Goal: Information Seeking & Learning: Learn about a topic

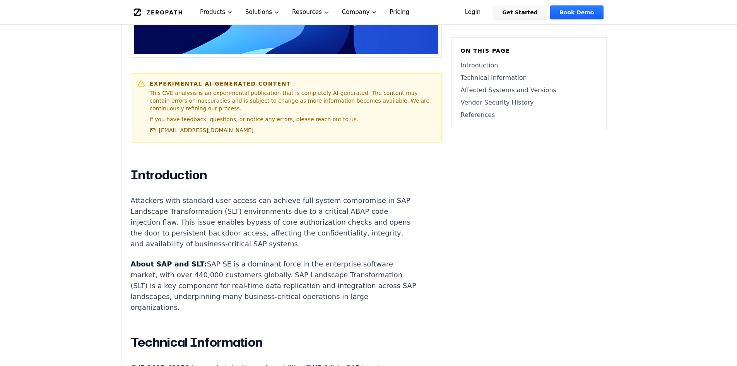
scroll to position [379, 0]
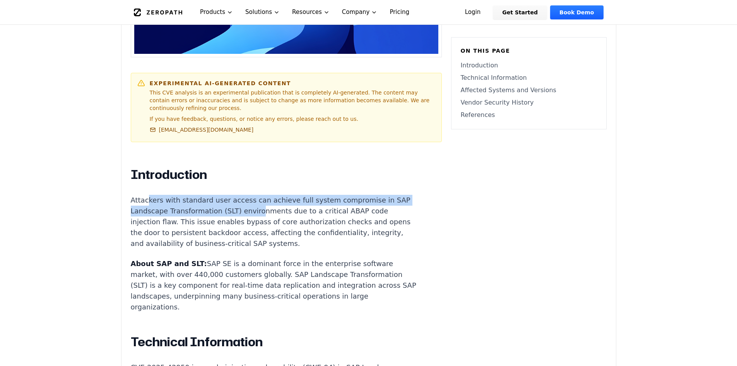
drag, startPoint x: 147, startPoint y: 173, endPoint x: 247, endPoint y: 186, distance: 101.1
click at [247, 195] on p "Attackers with standard user access can achieve full system compromise in SAP L…" at bounding box center [275, 222] width 288 height 54
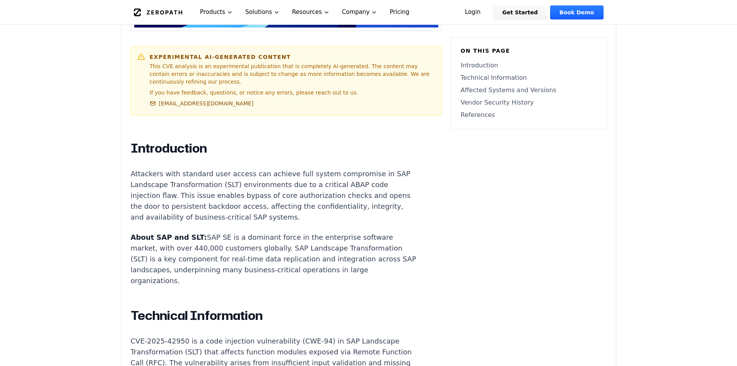
scroll to position [407, 0]
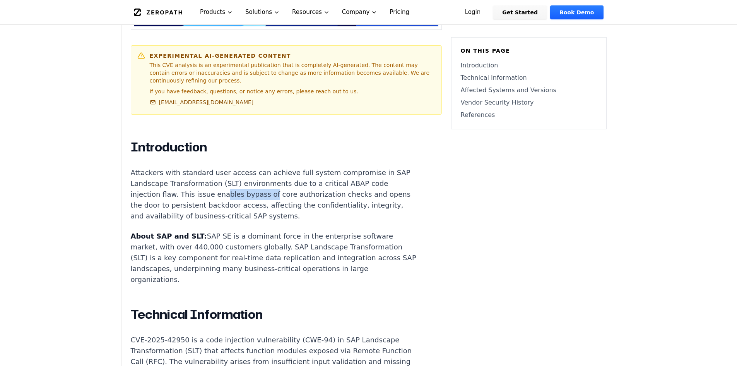
drag, startPoint x: 216, startPoint y: 173, endPoint x: 273, endPoint y: 172, distance: 56.9
click at [273, 172] on p "Attackers with standard user access can achieve full system compromise in SAP L…" at bounding box center [275, 194] width 288 height 54
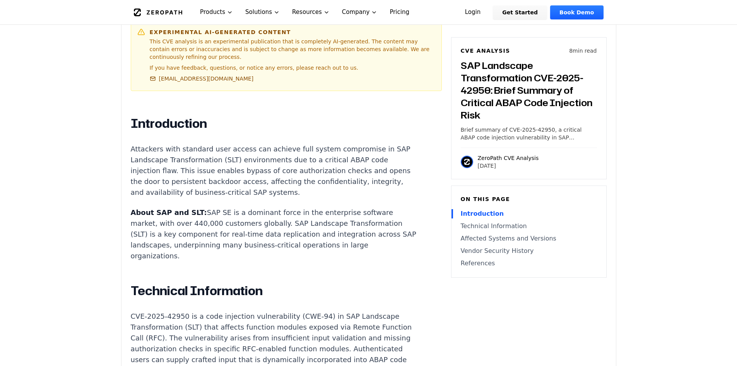
scroll to position [431, 0]
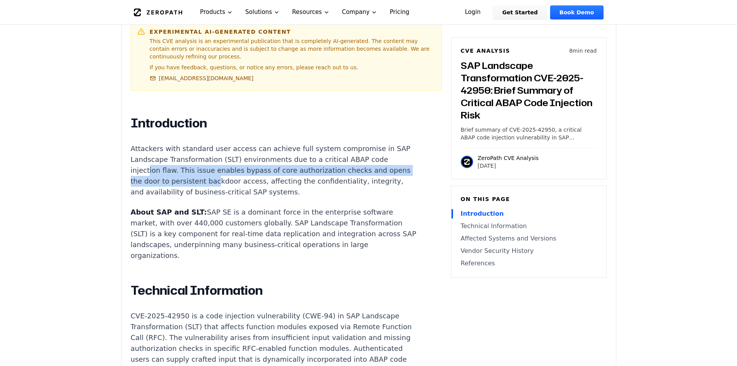
drag, startPoint x: 148, startPoint y: 149, endPoint x: 240, endPoint y: 159, distance: 92.6
click at [237, 158] on p "Attackers with standard user access can achieve full system compromise in SAP L…" at bounding box center [275, 170] width 288 height 54
click at [240, 159] on p "Attackers with standard user access can achieve full system compromise in SAP L…" at bounding box center [275, 170] width 288 height 54
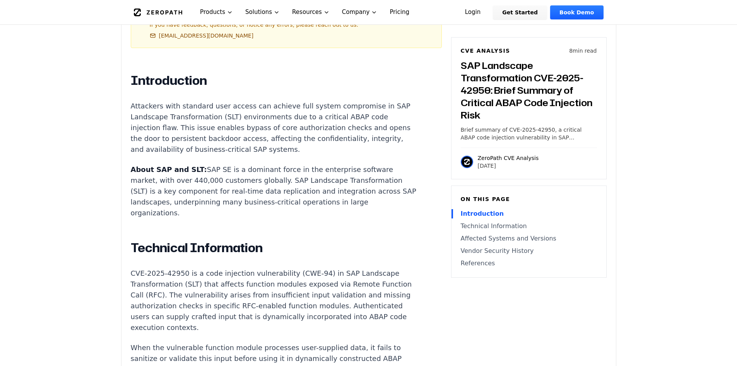
scroll to position [474, 0]
drag, startPoint x: 171, startPoint y: 158, endPoint x: 198, endPoint y: 156, distance: 27.2
click at [198, 164] on p "About SAP and SLT: SAP SE is a dominant force in the enterprise software market…" at bounding box center [275, 191] width 288 height 54
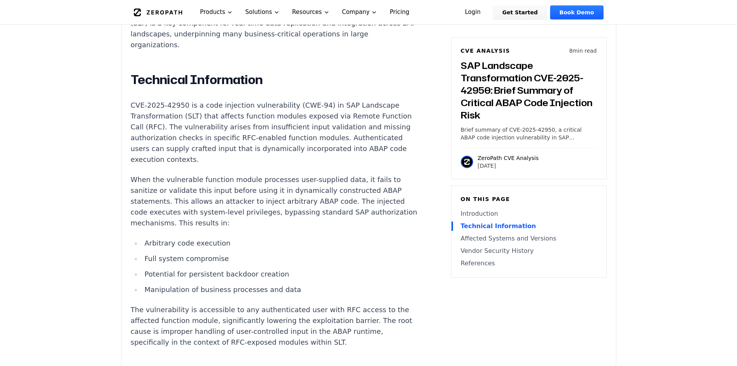
scroll to position [642, 0]
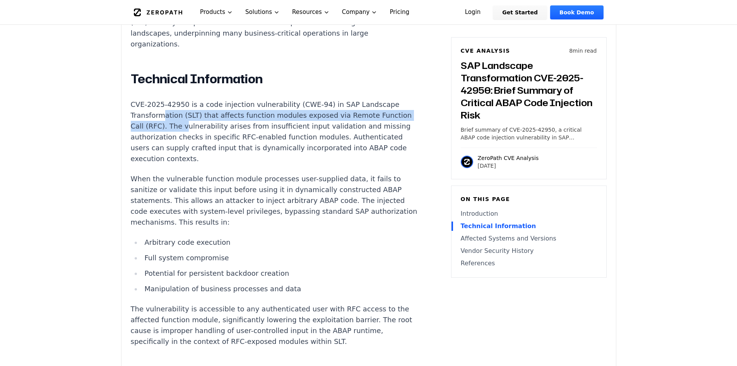
drag, startPoint x: 161, startPoint y: 95, endPoint x: 207, endPoint y: 101, distance: 46.5
click at [207, 101] on p "CVE-2025-42950 is a code injection vulnerability (CWE-94) in SAP Landscape Tran…" at bounding box center [275, 131] width 288 height 65
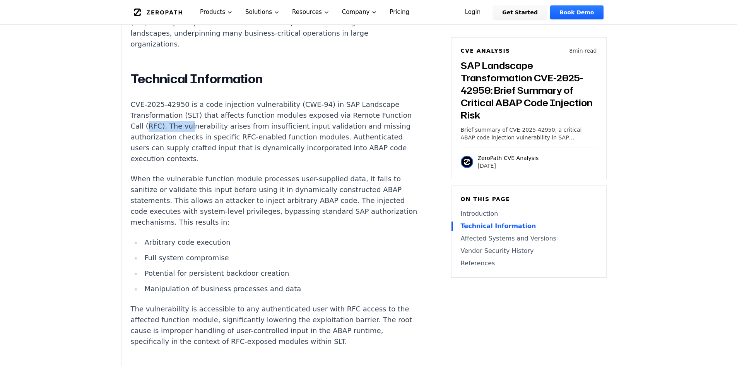
drag, startPoint x: 174, startPoint y: 109, endPoint x: 213, endPoint y: 109, distance: 39.1
click at [213, 109] on p "CVE-2025-42950 is a code injection vulnerability (CWE-94) in SAP Landscape Tran…" at bounding box center [275, 131] width 288 height 65
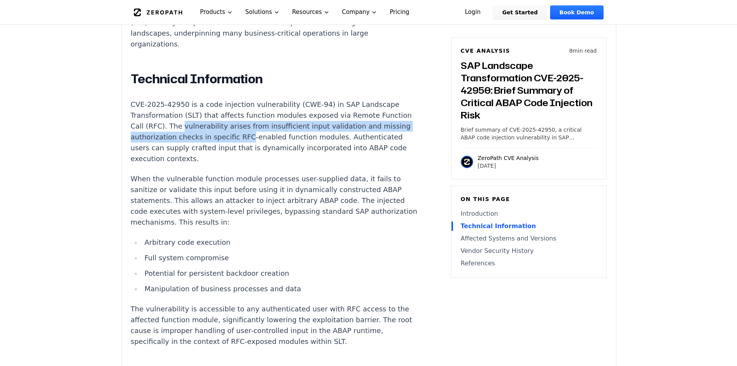
drag, startPoint x: 213, startPoint y: 109, endPoint x: 274, endPoint y: 115, distance: 61.0
click at [274, 115] on p "CVE-2025-42950 is a code injection vulnerability (CWE-94) in SAP Landscape Tran…" at bounding box center [275, 131] width 288 height 65
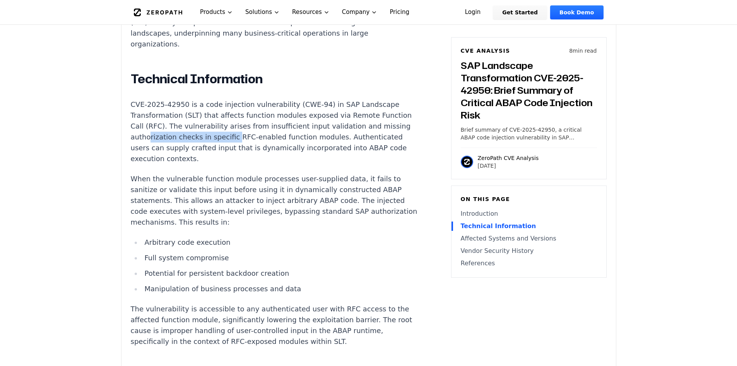
drag, startPoint x: 186, startPoint y: 115, endPoint x: 267, endPoint y: 118, distance: 81.4
click at [267, 118] on p "CVE-2025-42950 is a code injection vulnerability (CWE-94) in SAP Landscape Tran…" at bounding box center [275, 131] width 288 height 65
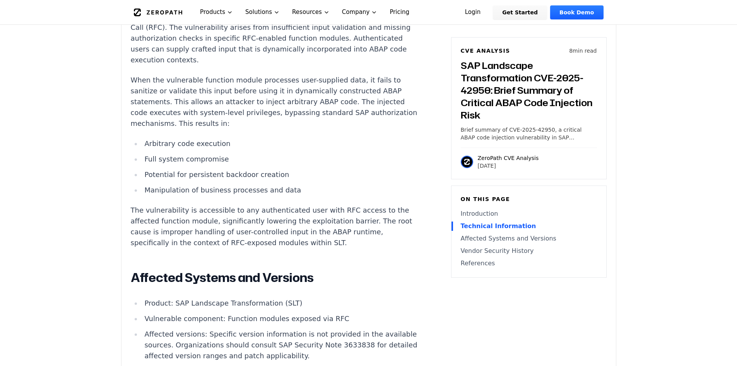
scroll to position [749, 0]
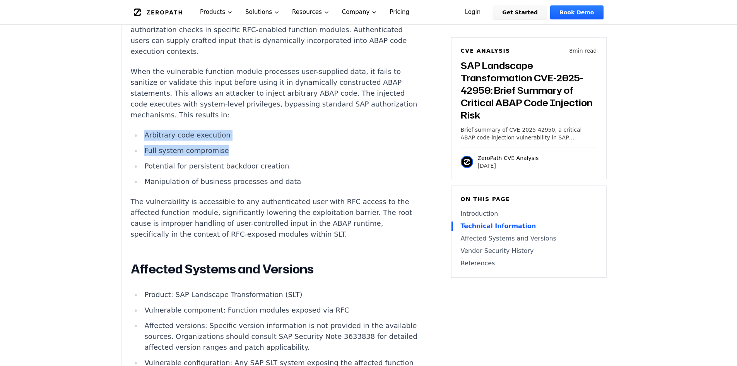
drag, startPoint x: 144, startPoint y: 111, endPoint x: 252, endPoint y: 128, distance: 108.8
click at [252, 130] on ul "Arbitrary code execution Full system compromise Potential for persistent backdo…" at bounding box center [275, 158] width 288 height 57
click at [252, 145] on li "Full system compromise" at bounding box center [280, 150] width 277 height 11
click at [213, 145] on li "Full system compromise" at bounding box center [280, 150] width 277 height 11
drag, startPoint x: 219, startPoint y: 133, endPoint x: 140, endPoint y: 116, distance: 80.7
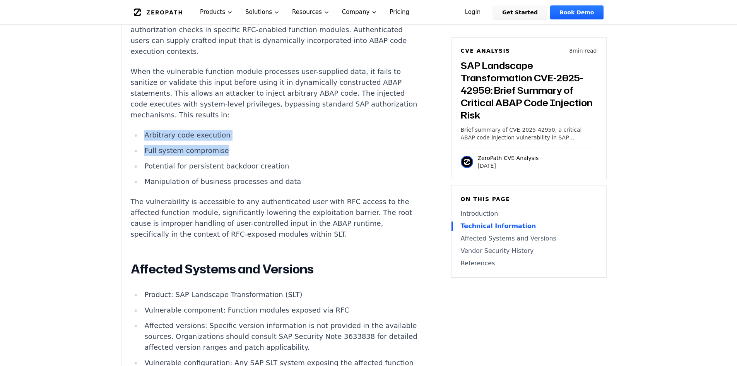
click at [140, 130] on ul "Arbitrary code execution Full system compromise Potential for persistent backdo…" at bounding box center [275, 158] width 288 height 57
copy ul "Arbitrary code execution Full system compromise"
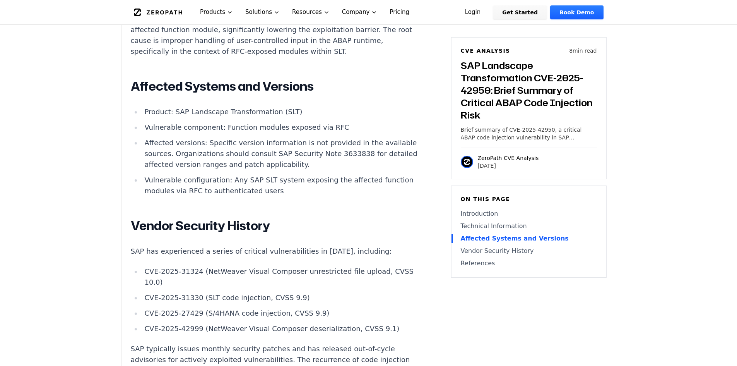
scroll to position [933, 0]
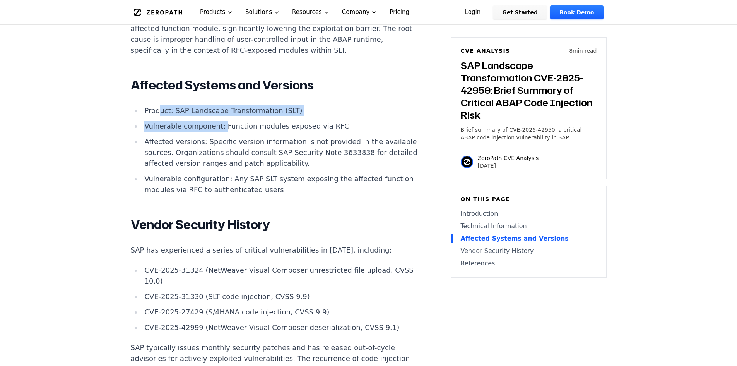
drag, startPoint x: 159, startPoint y: 90, endPoint x: 219, endPoint y: 105, distance: 62.1
click at [219, 105] on ul "Product: SAP Landscape Transformation (SLT) Vulnerable component: Function modu…" at bounding box center [275, 150] width 288 height 90
click at [219, 121] on li "Vulnerable component: Function modules exposed via RFC" at bounding box center [280, 126] width 277 height 11
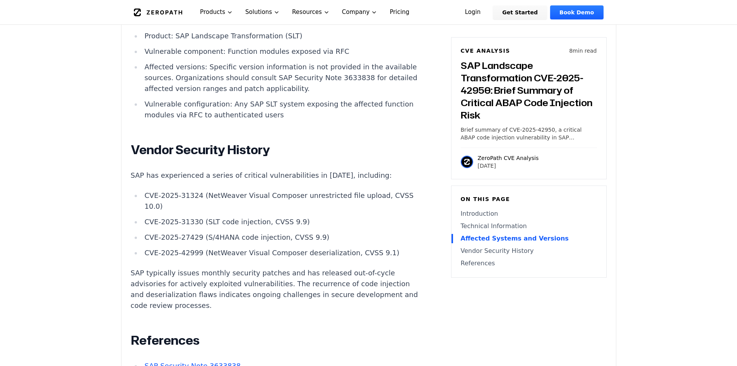
scroll to position [1008, 0]
drag, startPoint x: 203, startPoint y: 201, endPoint x: 267, endPoint y: 205, distance: 63.6
click at [267, 216] on li "CVE-2025-31330 (SLT code injection, CVSS 9.9)" at bounding box center [280, 221] width 277 height 11
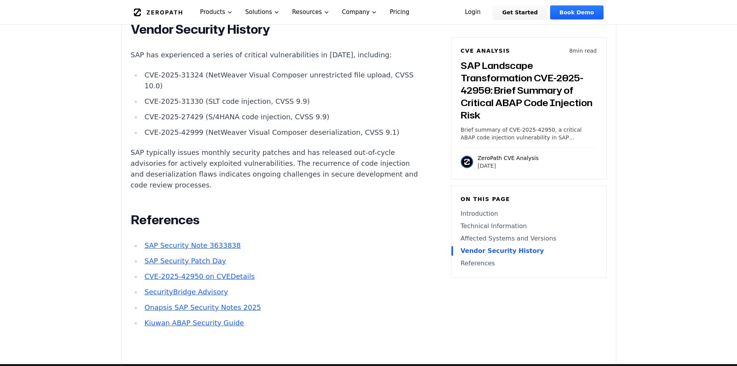
scroll to position [1145, 0]
